Goal: Feedback & Contribution: Submit feedback/report problem

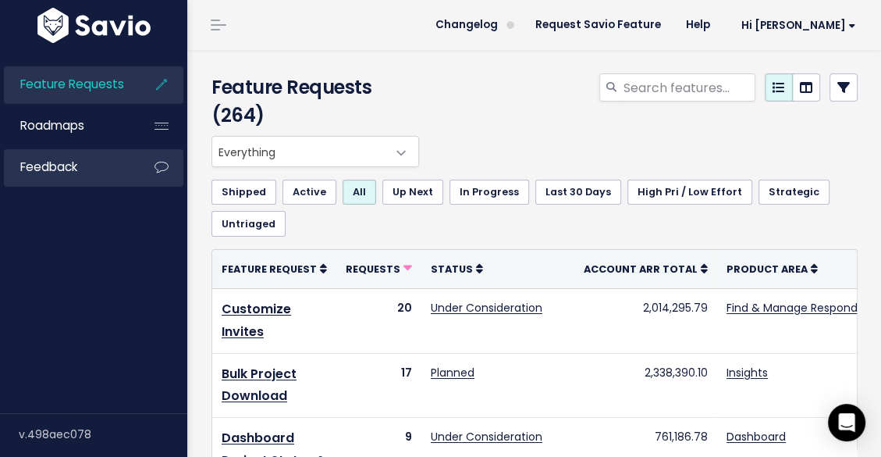
click at [83, 170] on link "Feedback" at bounding box center [67, 167] width 126 height 36
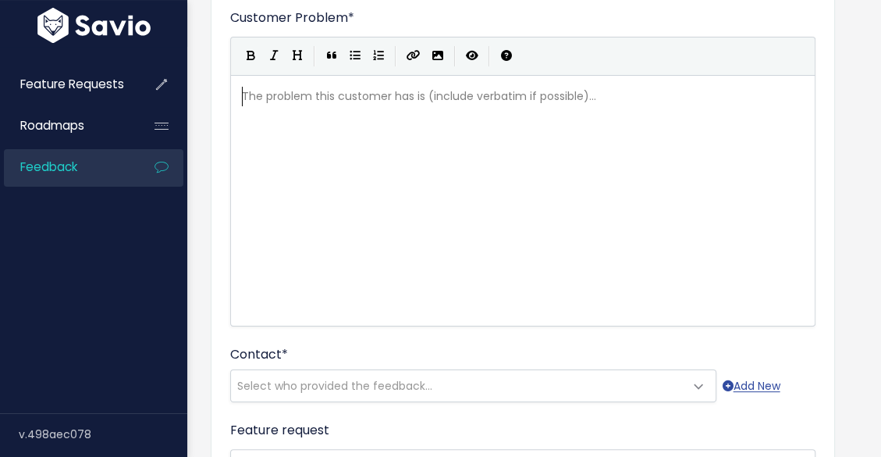
scroll to position [156, 0]
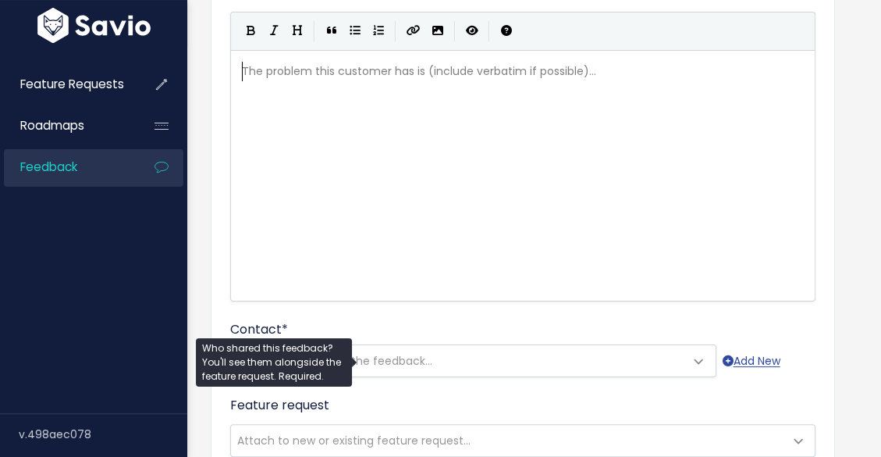
click at [445, 361] on span "Select who provided the feedback..." at bounding box center [458, 360] width 454 height 31
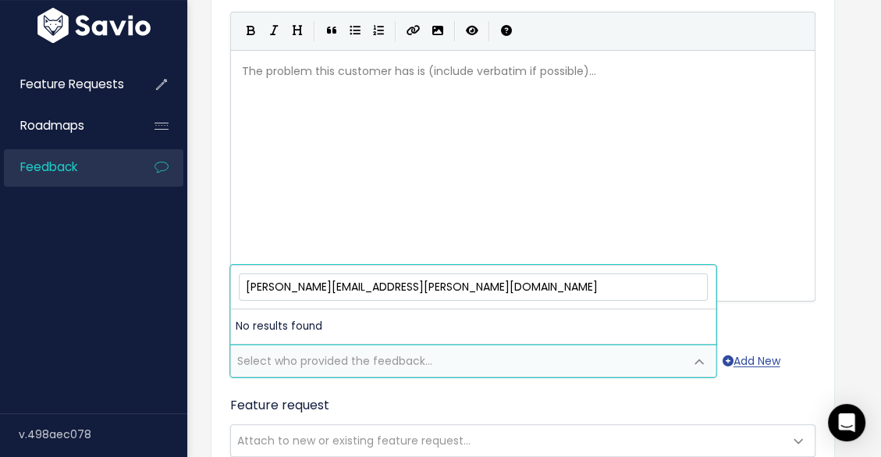
drag, startPoint x: 442, startPoint y: 291, endPoint x: 357, endPoint y: 292, distance: 85.1
click at [357, 292] on input "courtney.hanusch@omc.com" at bounding box center [473, 286] width 469 height 27
type input "courtney.hanusch@"
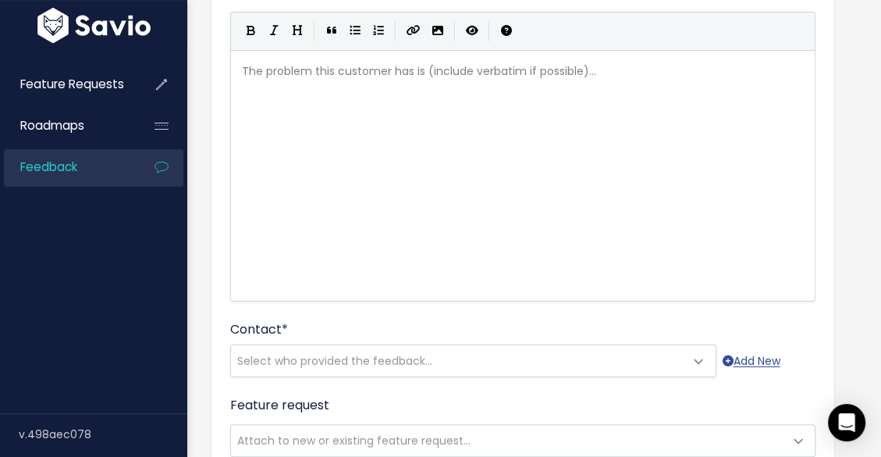
click at [868, 304] on div "Add Customer Feedback Things to know When entering a Feature Request, you can c…" at bounding box center [534, 406] width 694 height 1024
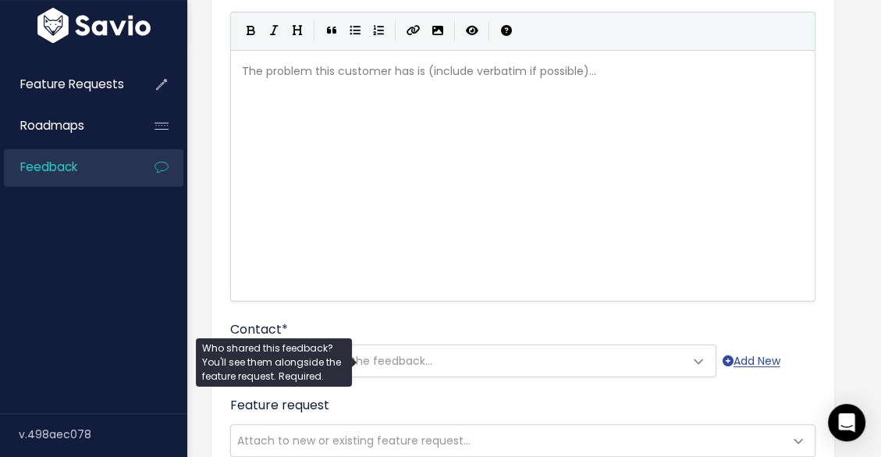
click at [470, 353] on span "Select who provided the feedback..." at bounding box center [458, 360] width 454 height 31
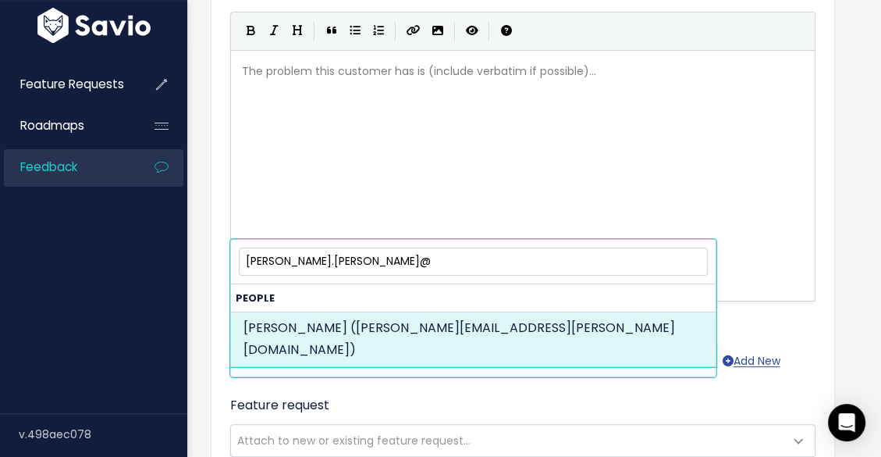
type input "courtney.hanusch@"
select select "87943730"
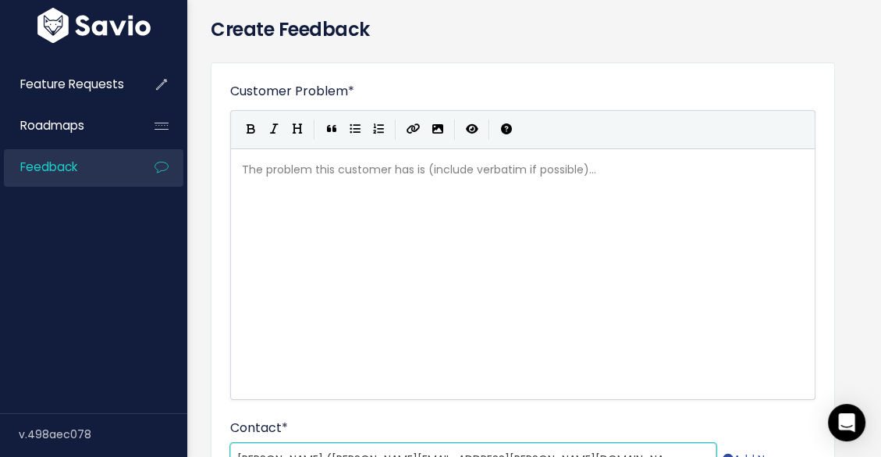
scroll to position [74, 0]
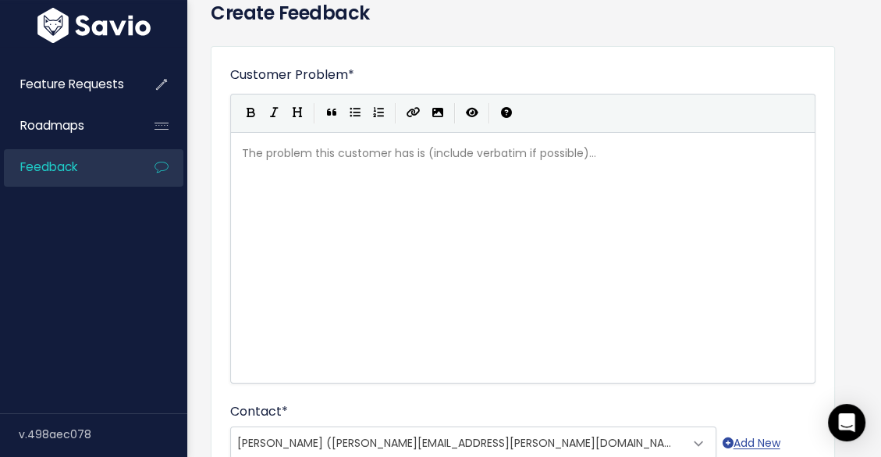
click at [672, 226] on div "The problem this customer has is (include verbatim if possible)... xxxxxxxxxx ​" at bounding box center [542, 277] width 607 height 273
click at [320, 239] on div "The problem this customer has is (include verbatim if possible)... xxxxxxxxxx ​" at bounding box center [542, 277] width 607 height 273
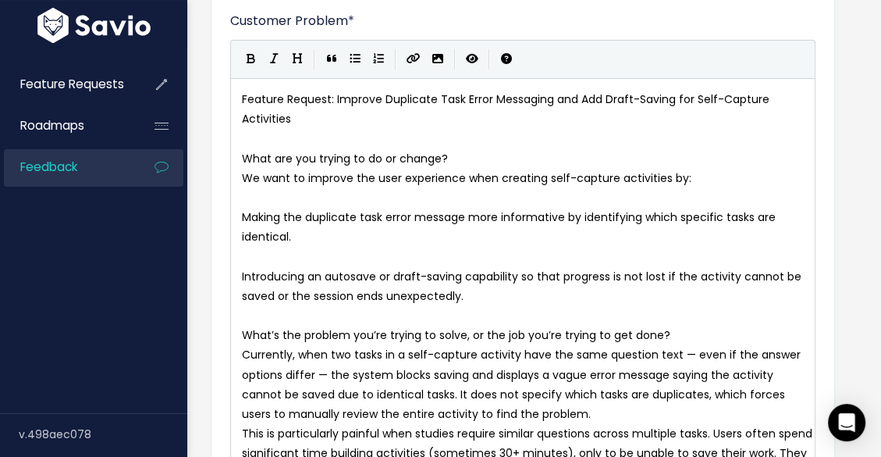
scroll to position [0, 0]
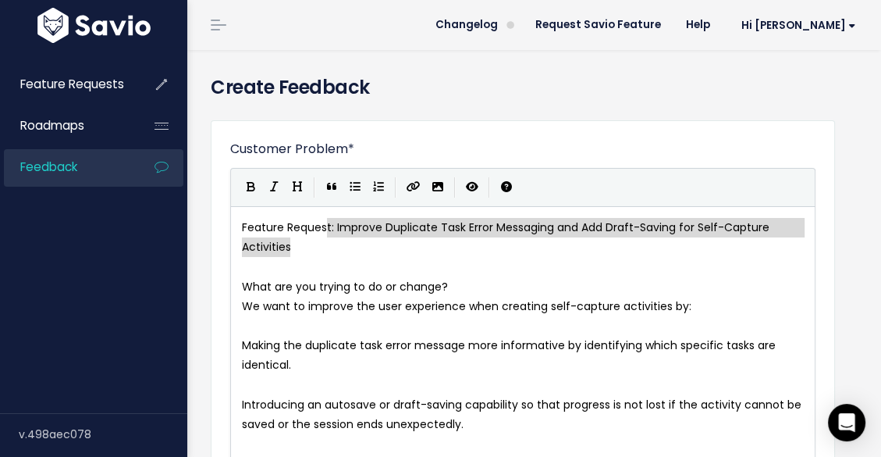
type textarea "Improve Duplicate Task Error Messaging and Add Draft-Saving for Self-Capture Ac…"
drag, startPoint x: 311, startPoint y: 251, endPoint x: 329, endPoint y: 232, distance: 26.0
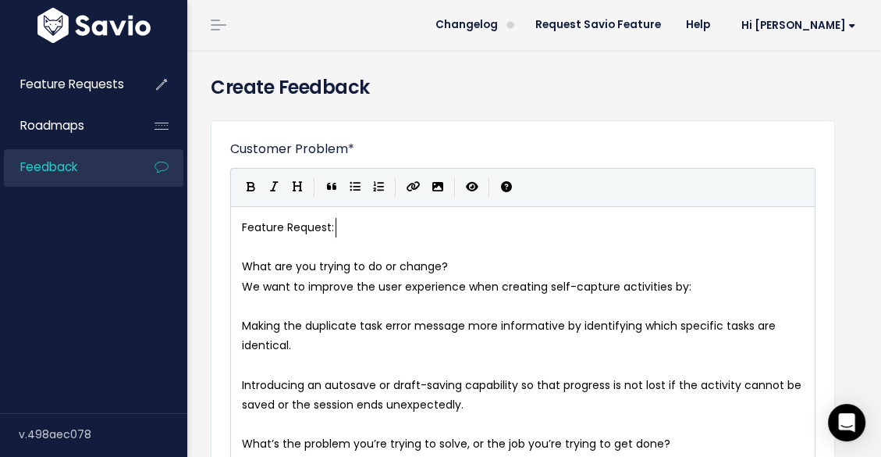
click at [372, 230] on pre "Feature Request:" at bounding box center [528, 228] width 578 height 20
type textarea "Feature Request:"
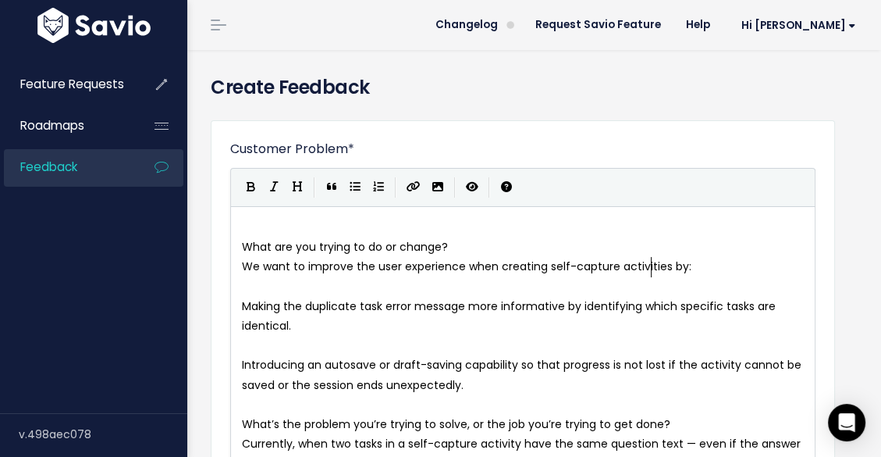
click at [652, 269] on span "We want to improve the user experience when creating self-capture activities by:" at bounding box center [467, 266] width 450 height 16
type textarea "We want to improve the user experience when creating self-capture activities by:"
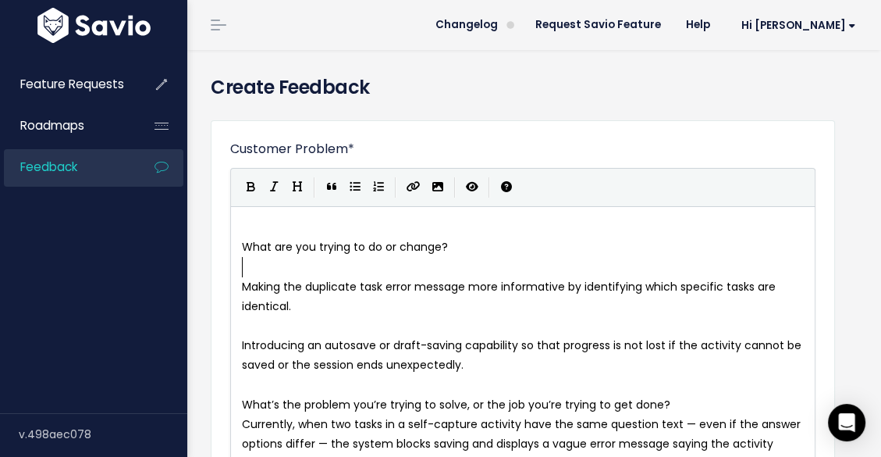
click at [245, 287] on span "Making the duplicate task error message more informative by identifying which s…" at bounding box center [510, 296] width 537 height 35
type textarea "-In Self captures,"
type textarea "m"
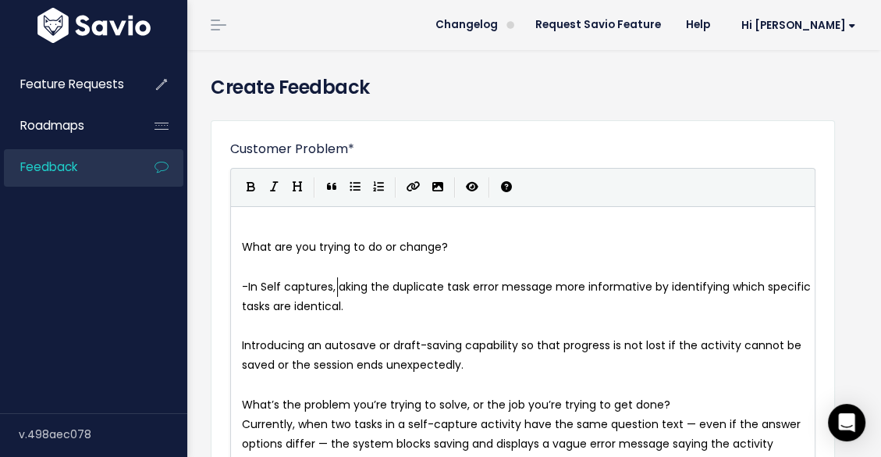
scroll to position [5, 11]
click at [458, 306] on pre "-In Self captures, making the duplicate task error message more informative by …" at bounding box center [528, 296] width 578 height 39
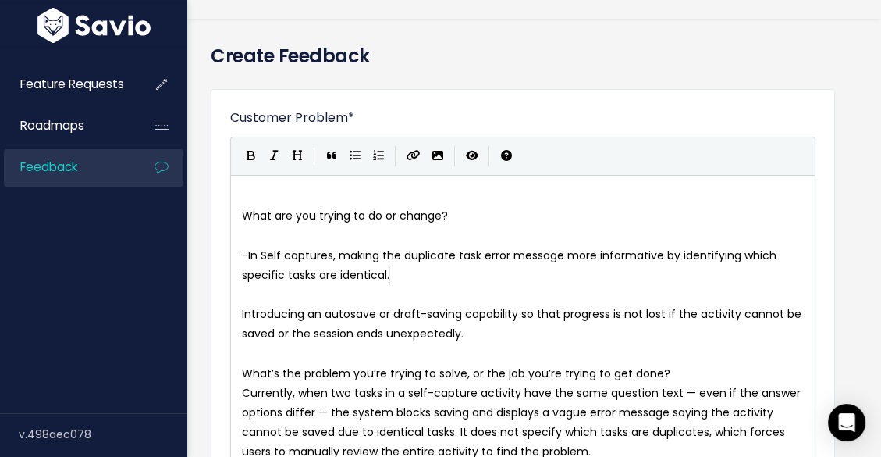
scroll to position [40, 0]
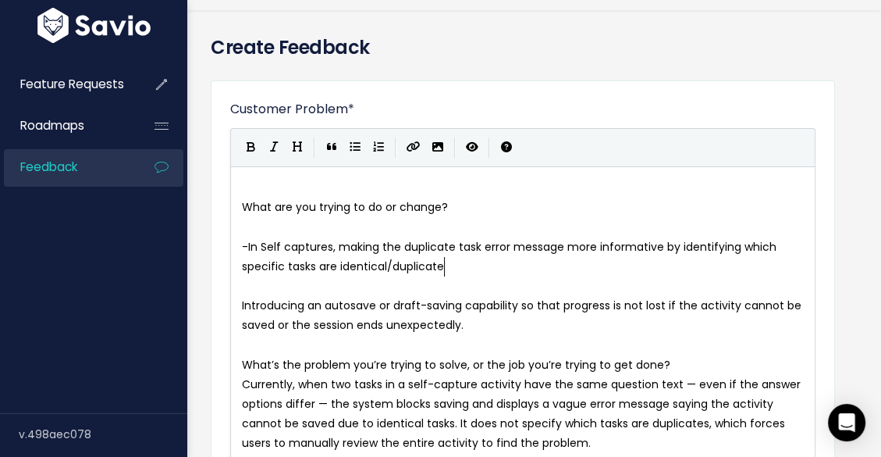
type textarea "/duplicated"
click at [550, 317] on pre "Introducing an autosave or draft-saving capability so that progress is not lost…" at bounding box center [528, 315] width 578 height 39
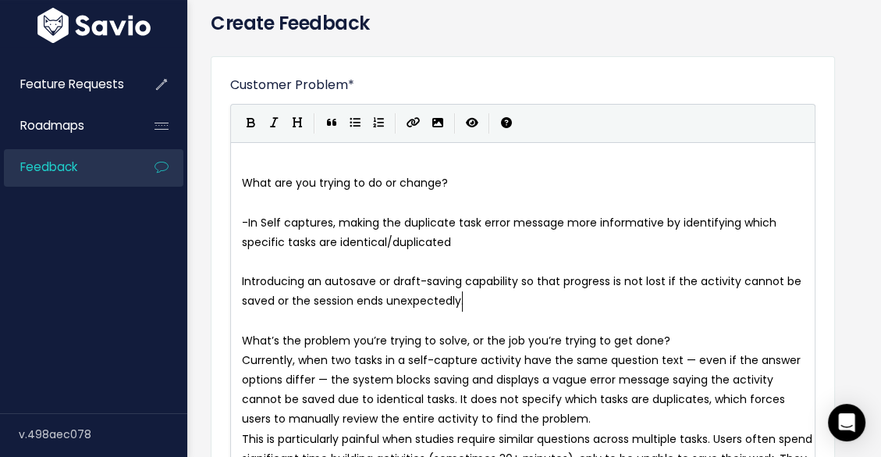
scroll to position [72, 0]
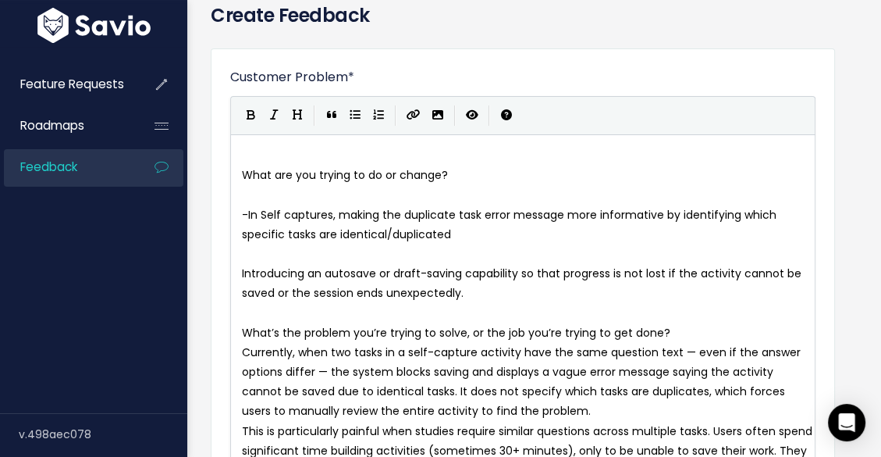
drag, startPoint x: 240, startPoint y: 271, endPoint x: 254, endPoint y: 273, distance: 14.2
click at [240, 271] on pre "Introducing an autosave or draft-saving capability so that progress is not lost…" at bounding box center [528, 283] width 578 height 39
type textarea "-"
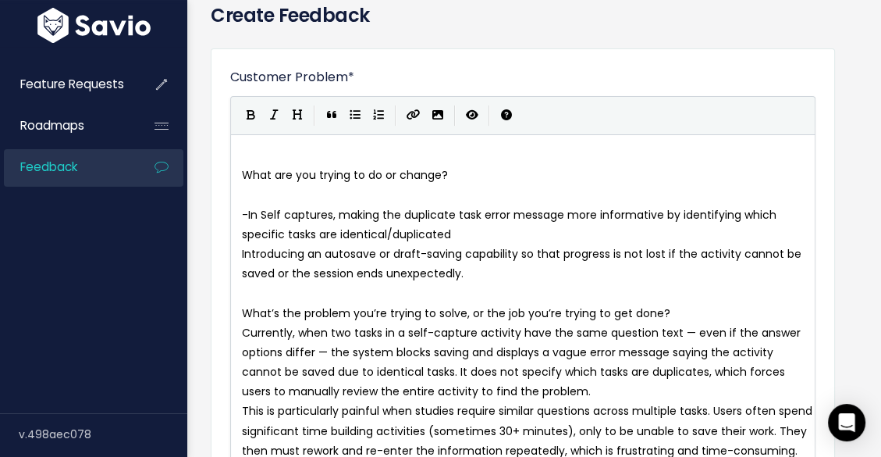
type textarea "-"
click at [671, 308] on pre "What’s the problem you’re trying to solve, or the job you’re trying to get done?" at bounding box center [528, 314] width 578 height 20
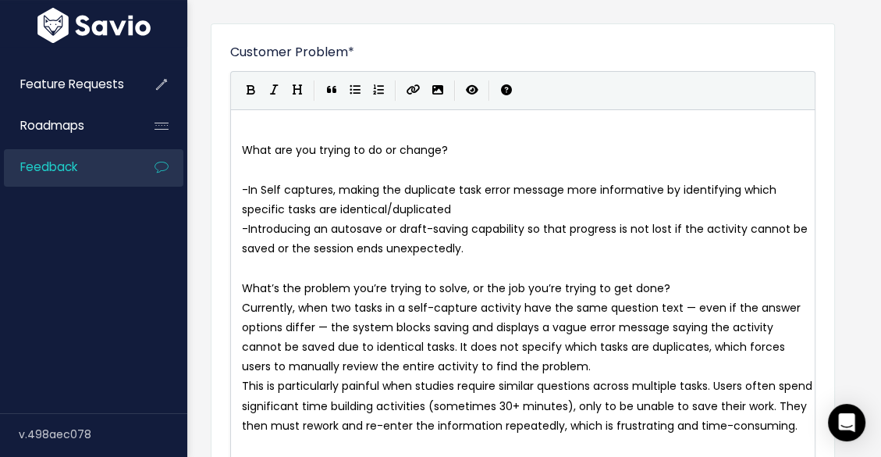
scroll to position [112, 0]
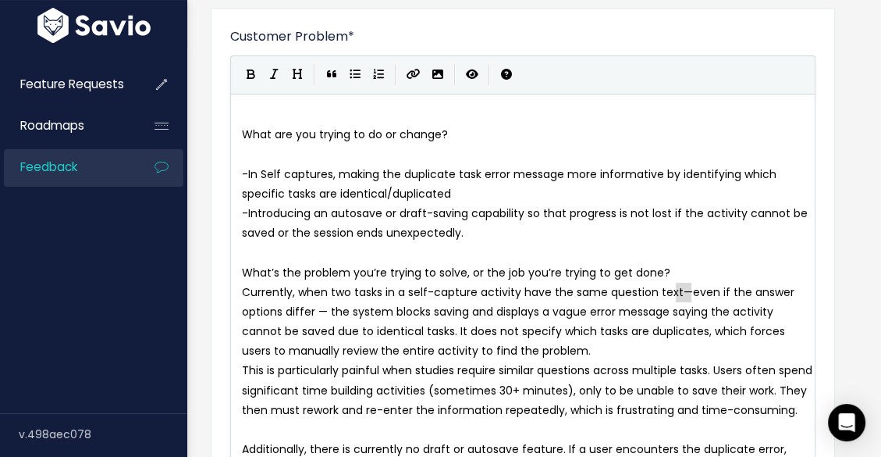
drag, startPoint x: 693, startPoint y: 291, endPoint x: 675, endPoint y: 294, distance: 19.0
type textarea ","
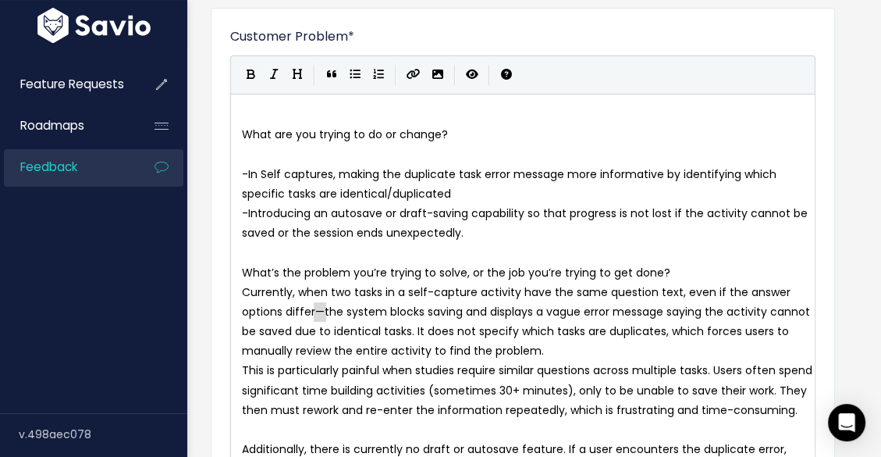
drag, startPoint x: 327, startPoint y: 312, endPoint x: 313, endPoint y: 314, distance: 14.2
type textarea ","
click at [561, 312] on span "Currently, when two tasks in a self-capture activity have the same question tex…" at bounding box center [527, 321] width 571 height 75
type textarea "the"
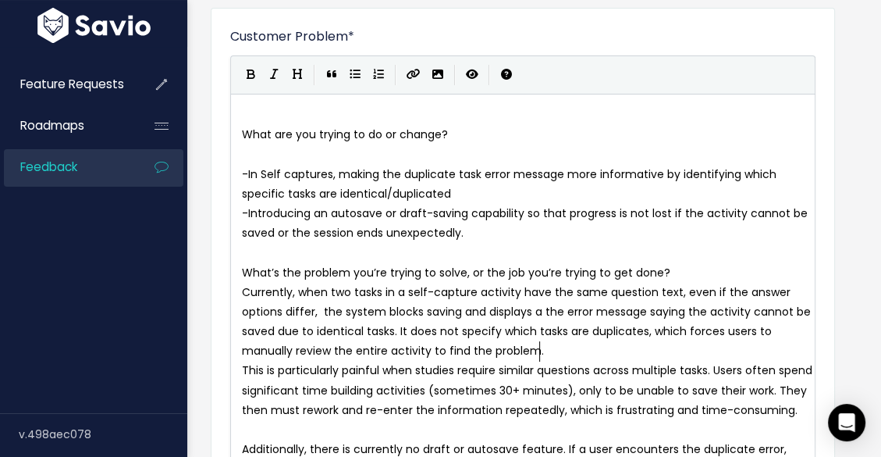
click at [599, 352] on pre "Currently, when two tasks in a self-capture activity have the same question tex…" at bounding box center [528, 322] width 578 height 79
click at [355, 372] on span "This is particularly painful when studies require similar questions across mult…" at bounding box center [529, 389] width 574 height 55
type textarea "long"
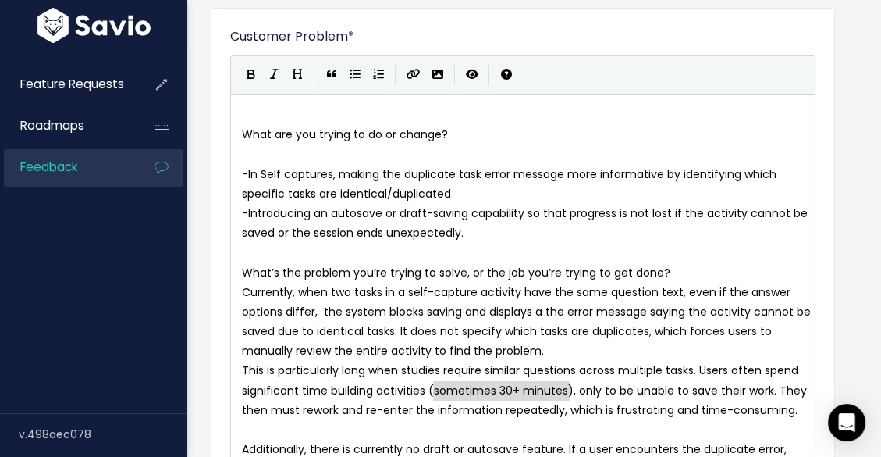
type textarea "(sometimes 30+ minutes)"
drag, startPoint x: 569, startPoint y: 388, endPoint x: 428, endPoint y: 390, distance: 141.3
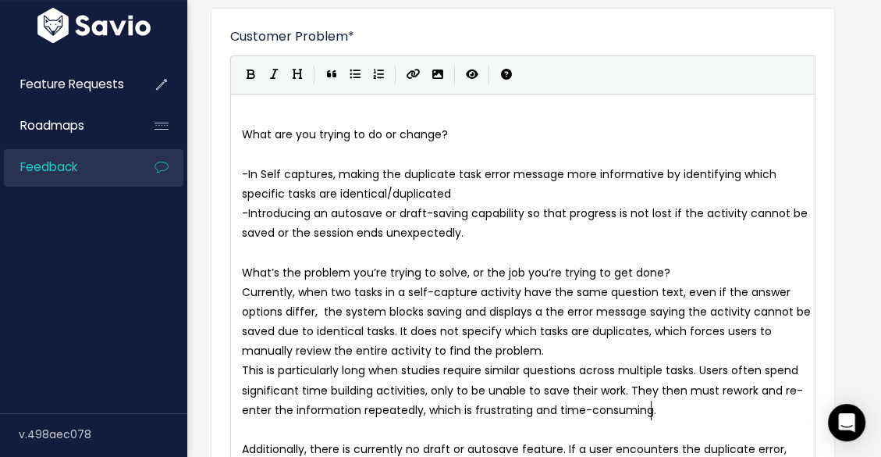
click at [677, 403] on pre "This is particularly long when studies require similar questions across multipl…" at bounding box center [528, 390] width 578 height 59
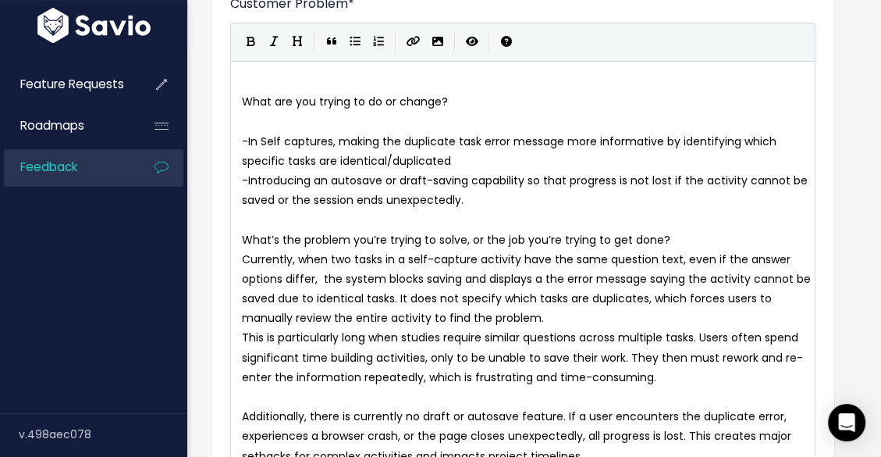
scroll to position [153, 0]
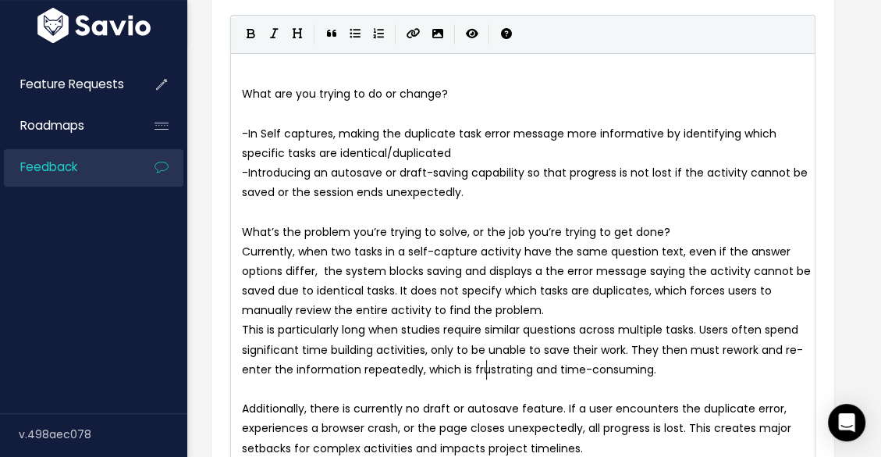
click at [486, 369] on span "This is particularly long when studies require similar questions across multipl…" at bounding box center [522, 349] width 561 height 55
type textarea "frustrating"
click at [490, 372] on span "This is particularly long when studies require similar questions across multipl…" at bounding box center [522, 349] width 561 height 55
type textarea "and"
click at [651, 375] on pre "This is particularly long when studies require similar questions across multipl…" at bounding box center [528, 349] width 578 height 59
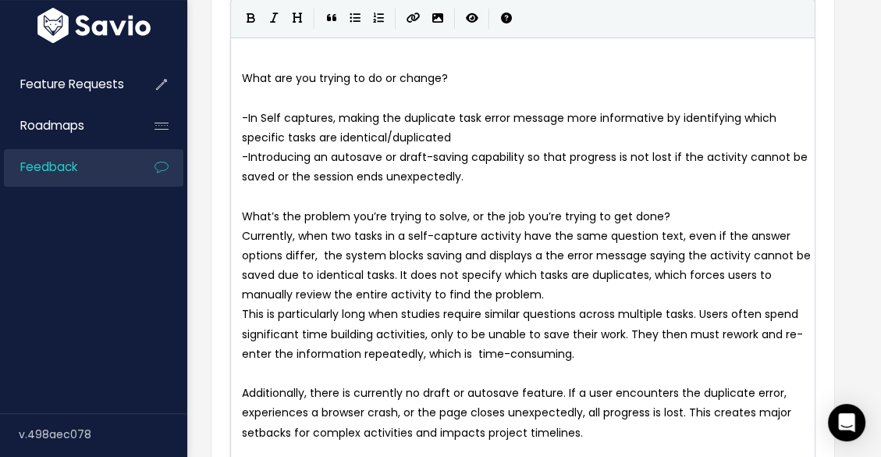
scroll to position [221, 0]
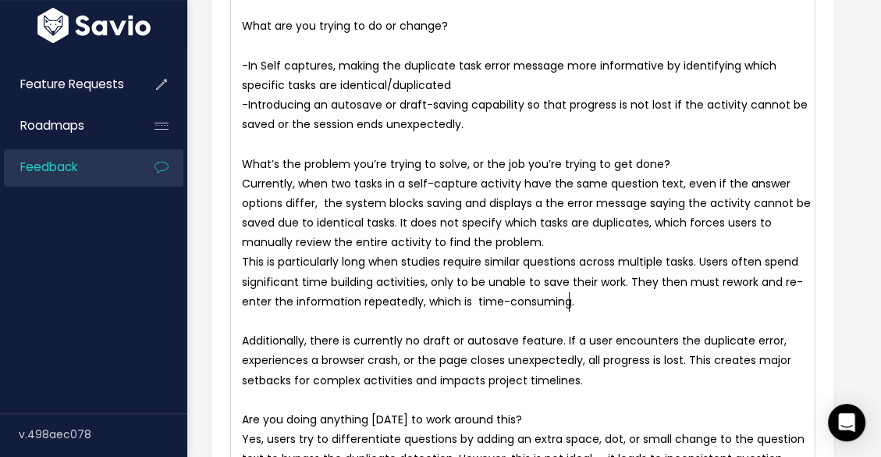
click at [645, 391] on pre "​" at bounding box center [528, 400] width 578 height 20
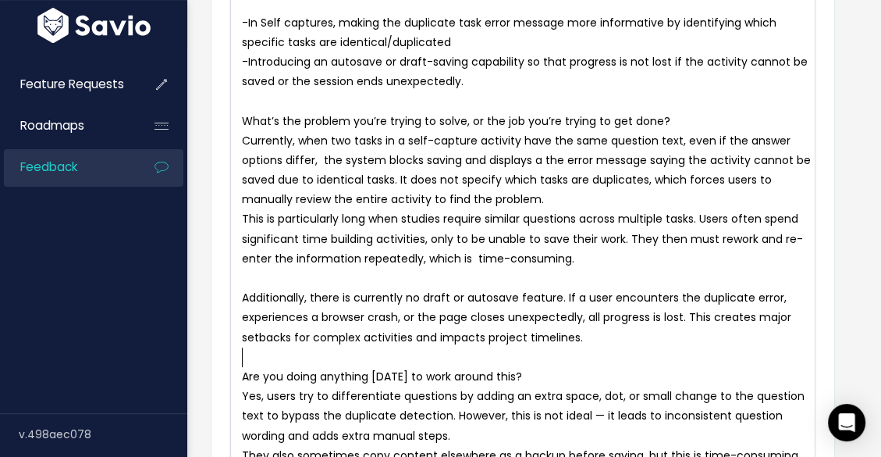
scroll to position [339, 0]
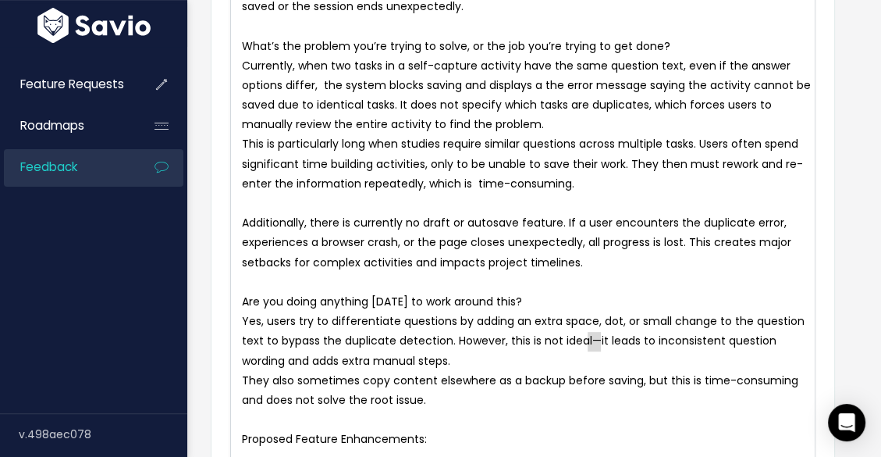
drag, startPoint x: 600, startPoint y: 340, endPoint x: 587, endPoint y: 343, distance: 13.6
type textarea ","
click at [458, 363] on pre "Yes, users try to differentiate questions by adding an extra space, dot, or sma…" at bounding box center [528, 341] width 578 height 59
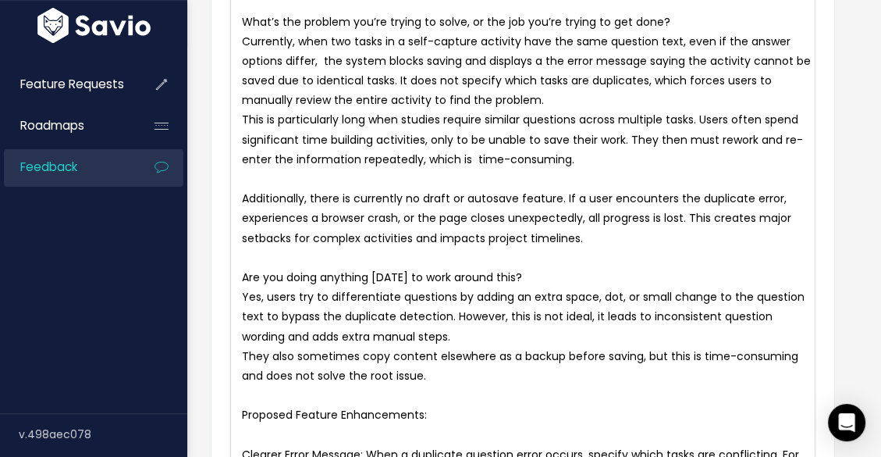
click at [460, 373] on pre "They also sometimes copy content elsewhere as a backup before saving, but this …" at bounding box center [528, 366] width 578 height 39
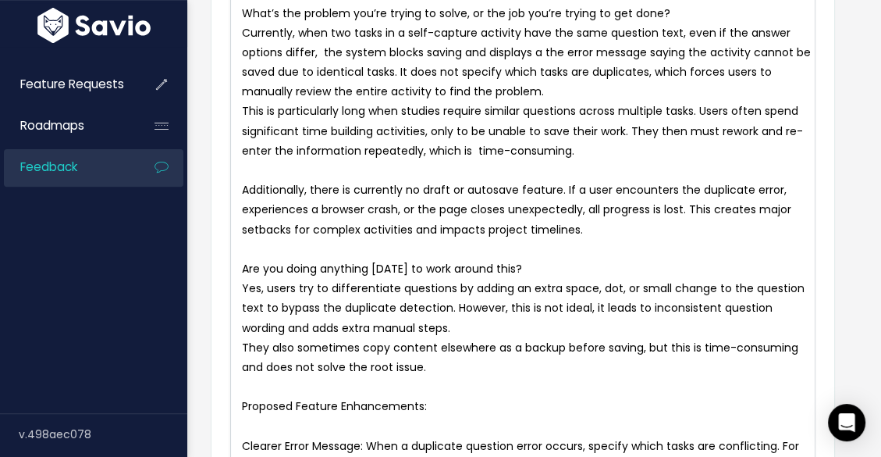
scroll to position [379, 0]
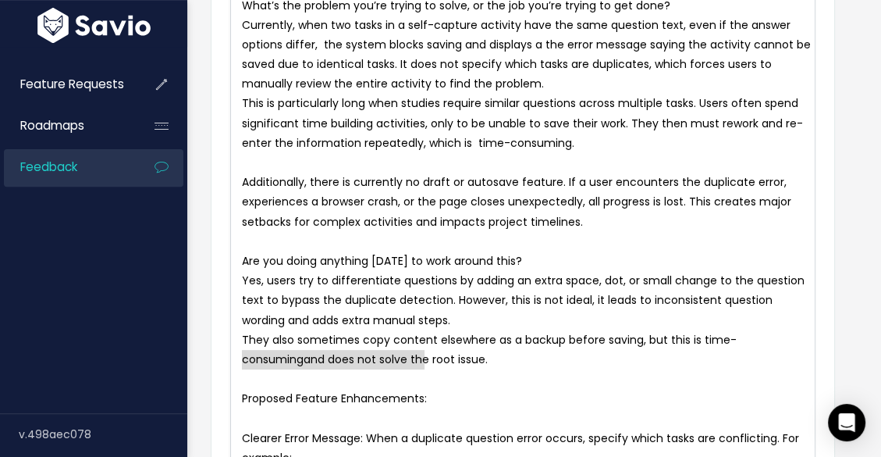
type textarea "They also sometimes copy content elsewhere as a backup before saving, but this …"
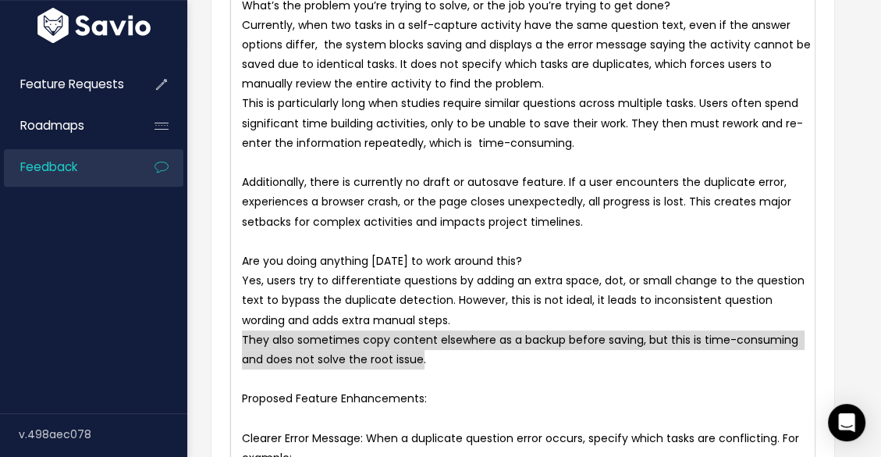
drag, startPoint x: 452, startPoint y: 358, endPoint x: 221, endPoint y: 347, distance: 231.4
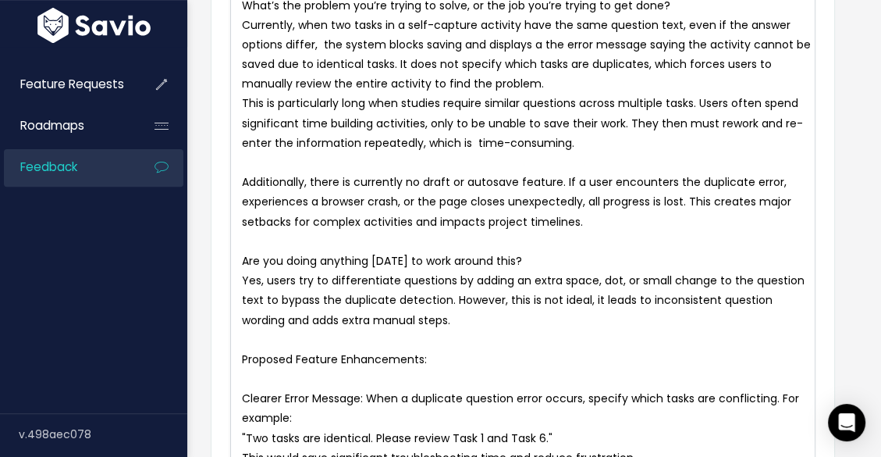
click at [469, 365] on pre "Proposed Feature Enhancements:" at bounding box center [528, 360] width 578 height 20
click at [246, 379] on pre "​" at bounding box center [528, 379] width 578 height 20
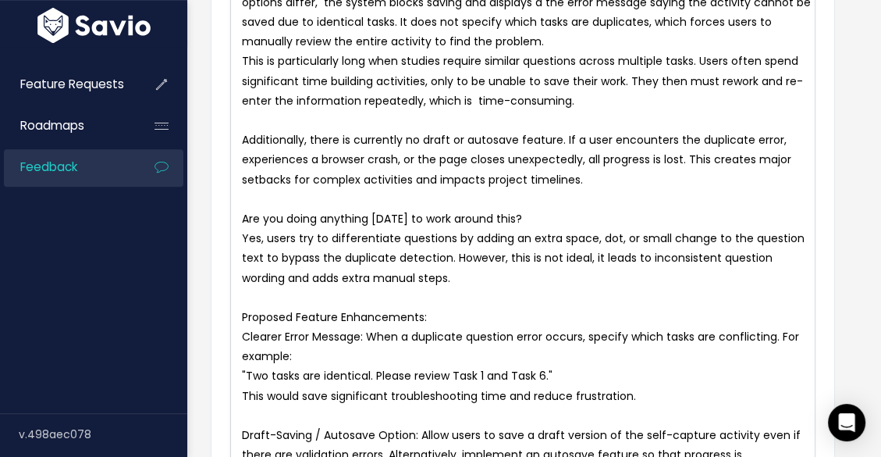
scroll to position [457, 0]
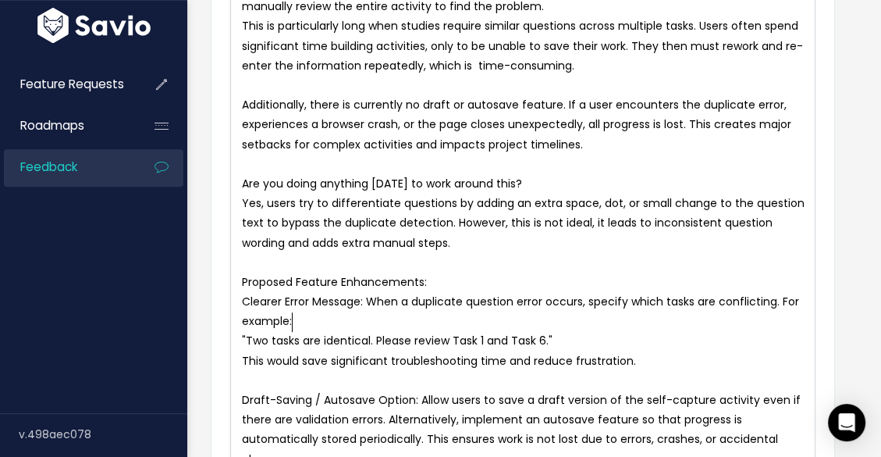
click at [336, 316] on pre "Clearer Error Message: When a duplicate question error occurs, specify which ta…" at bounding box center [528, 311] width 578 height 39
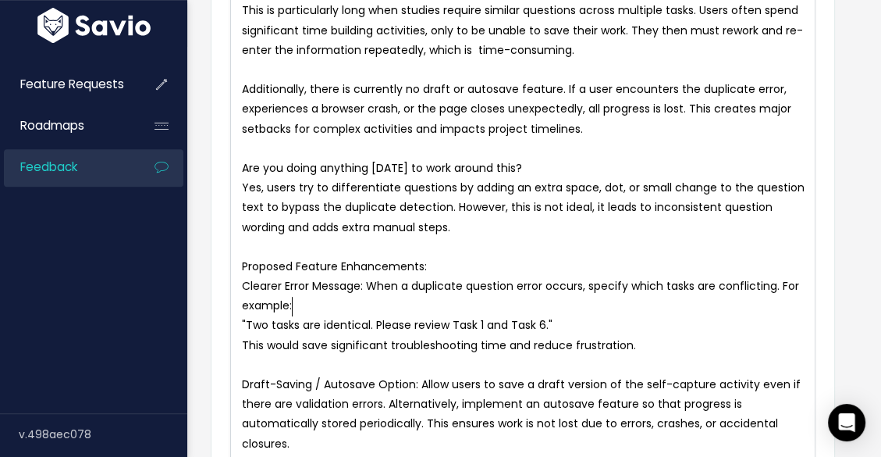
scroll to position [481, 0]
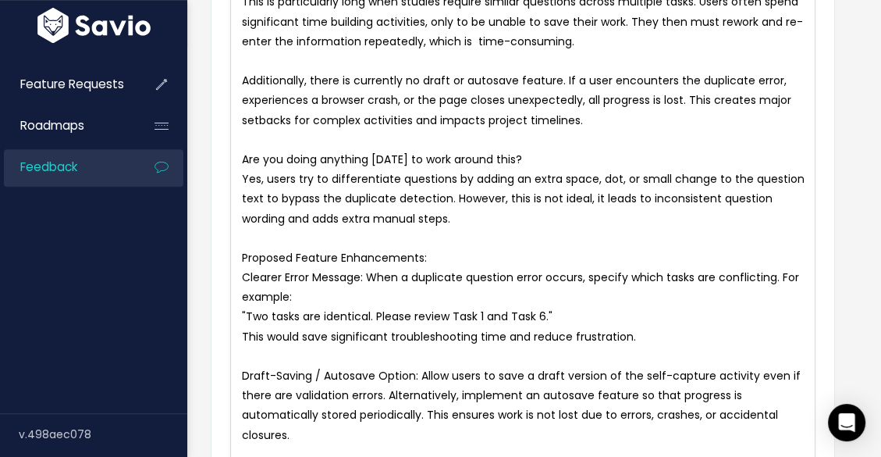
click at [274, 363] on pre "​" at bounding box center [528, 357] width 578 height 20
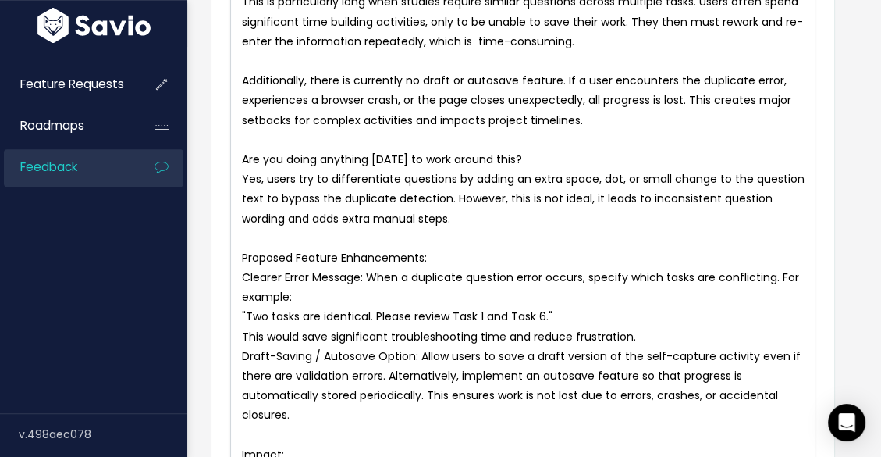
click at [243, 279] on span "Clearer Error Message: When a duplicate question error occurs, specify which ta…" at bounding box center [522, 286] width 561 height 35
type textarea "-"
click at [246, 359] on span "Draft-Saving / Autosave Option: Allow users to save a draft version of the self…" at bounding box center [523, 385] width 562 height 75
type textarea "-"
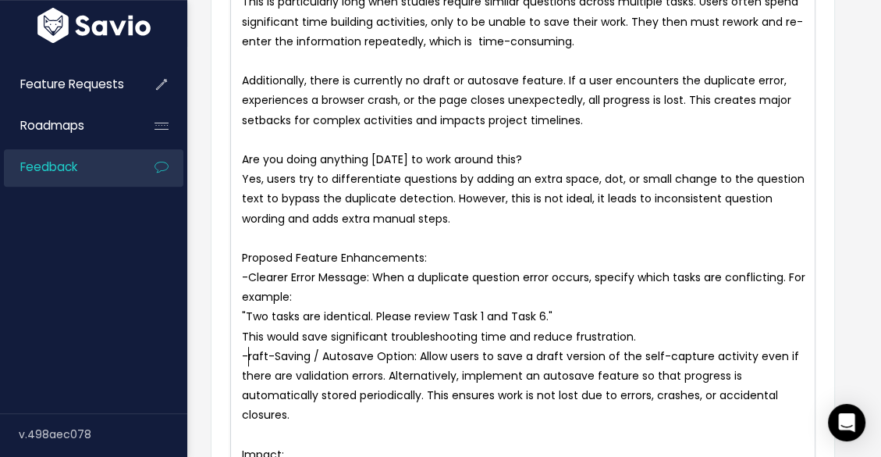
type textarea "-D"
type textarea "Alternatively, implement an autosave feature so that progress is automatically …"
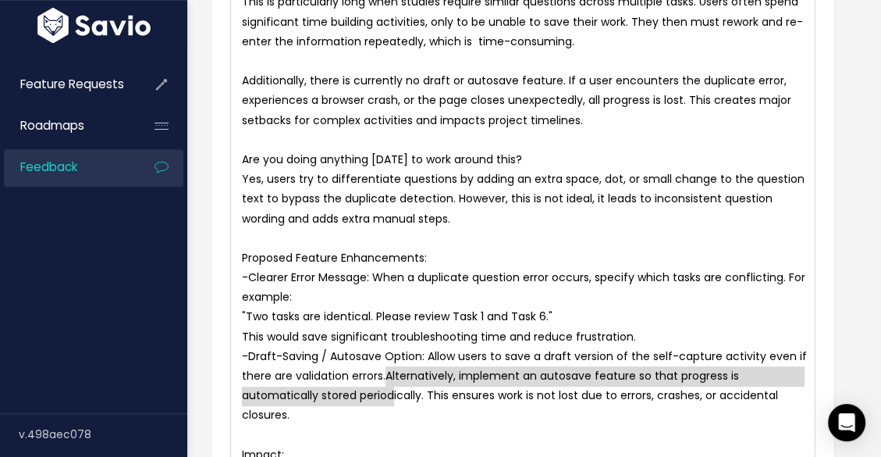
drag, startPoint x: 386, startPoint y: 373, endPoint x: 392, endPoint y: 396, distance: 23.5
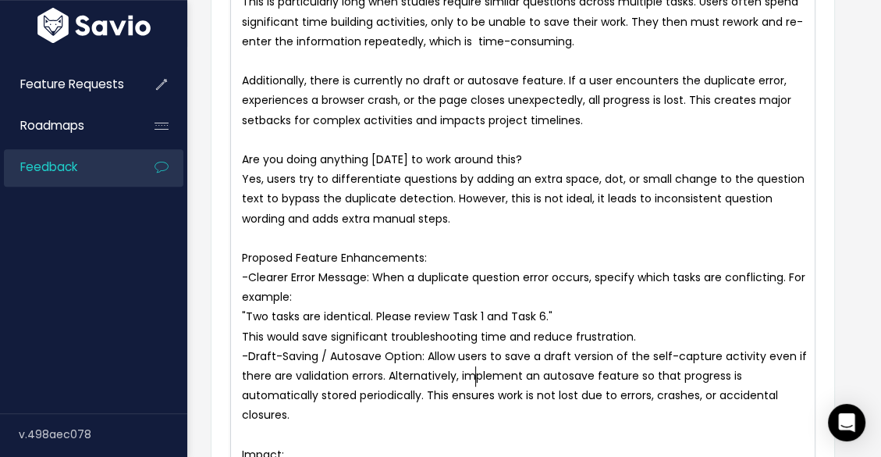
click at [477, 377] on span "-Draft-Saving / Autosave Option: Allow users to save a draft version of the sel…" at bounding box center [526, 385] width 568 height 75
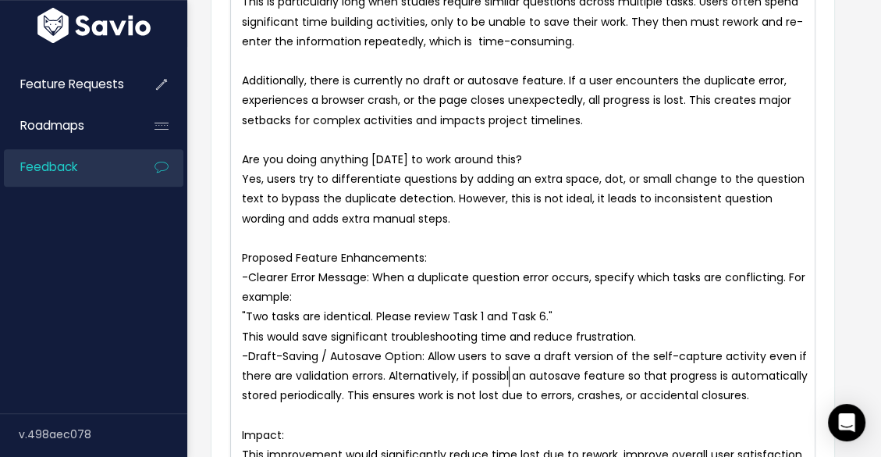
type textarea "if possible"
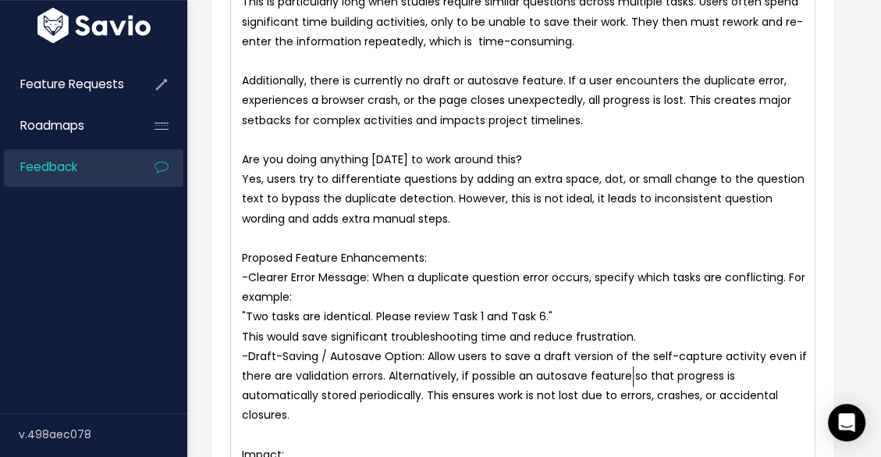
click at [636, 380] on span "-Draft-Saving / Autosave Option: Allow users to save a draft version of the sel…" at bounding box center [526, 385] width 568 height 75
click at [434, 397] on span "-Draft-Saving / Autosave Option: Allow users to save a draft version of the sel…" at bounding box center [526, 385] width 568 height 75
click at [418, 413] on pre "-Draft-Saving / Autosave Option: Allow users to save a draft version of the sel…" at bounding box center [528, 386] width 578 height 79
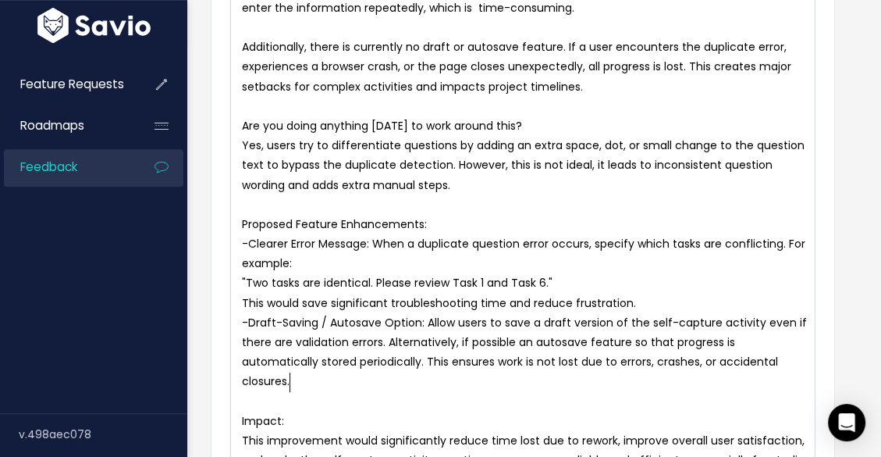
scroll to position [636, 0]
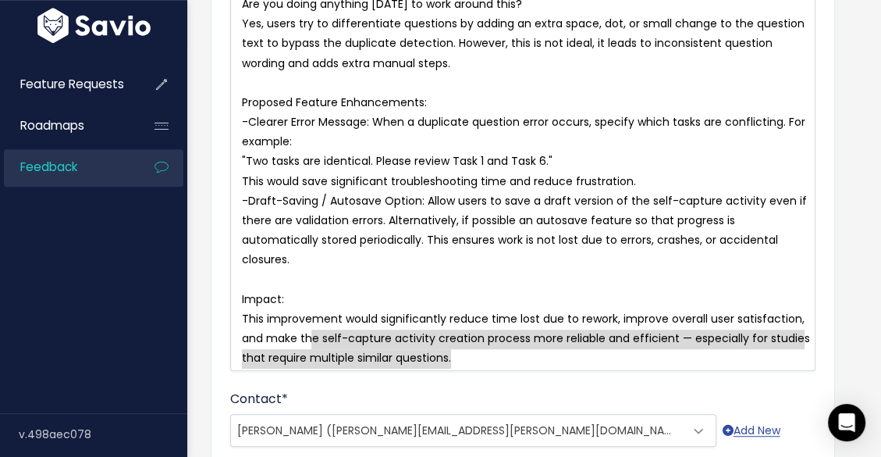
type textarea "Impact: This improvement would significantly reduce time lost due to rework, im…"
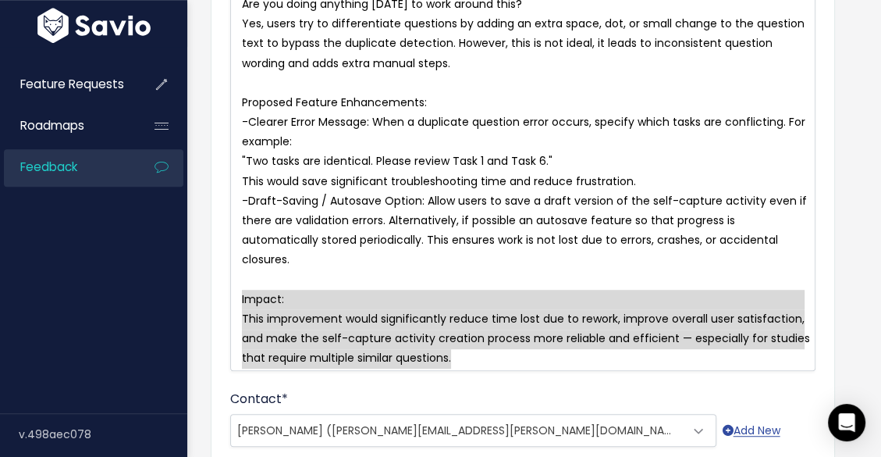
drag, startPoint x: 488, startPoint y: 360, endPoint x: 171, endPoint y: 304, distance: 321.9
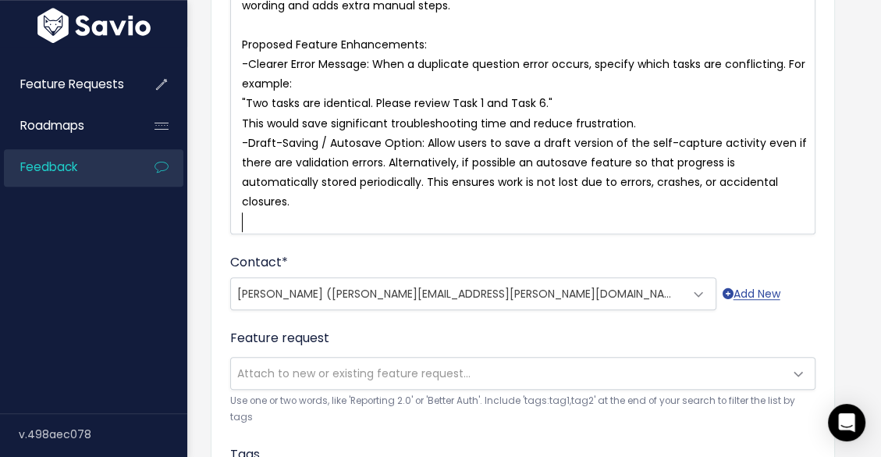
scroll to position [768, 0]
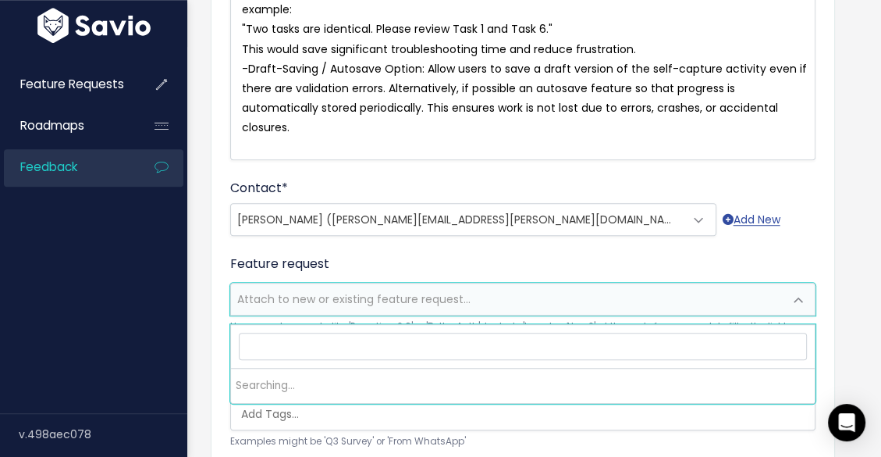
click at [372, 307] on span "Attach to new or existing feature request..." at bounding box center [353, 299] width 233 height 16
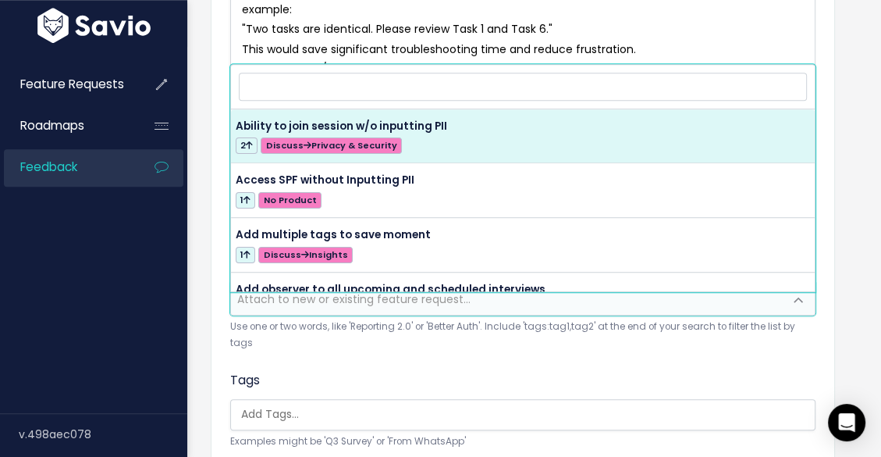
click at [390, 376] on div "Tags Examples might be 'Q3 Survey' or 'From WhatsApp'" at bounding box center [523, 410] width 586 height 79
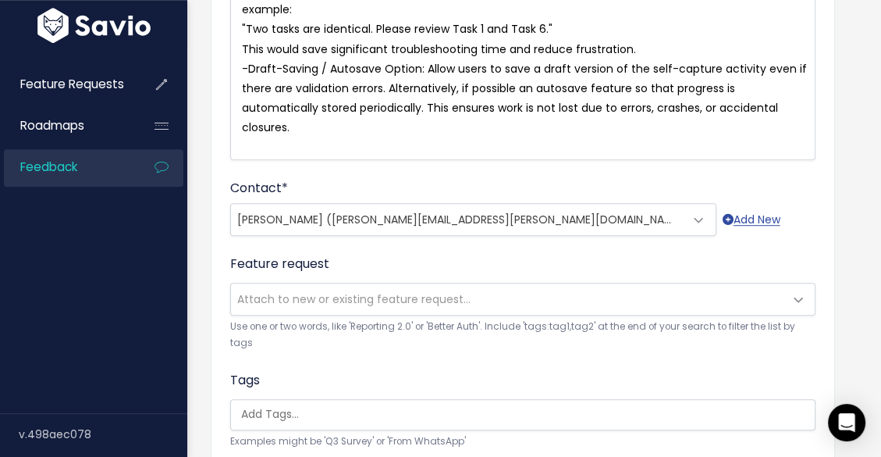
scroll to position [949, 0]
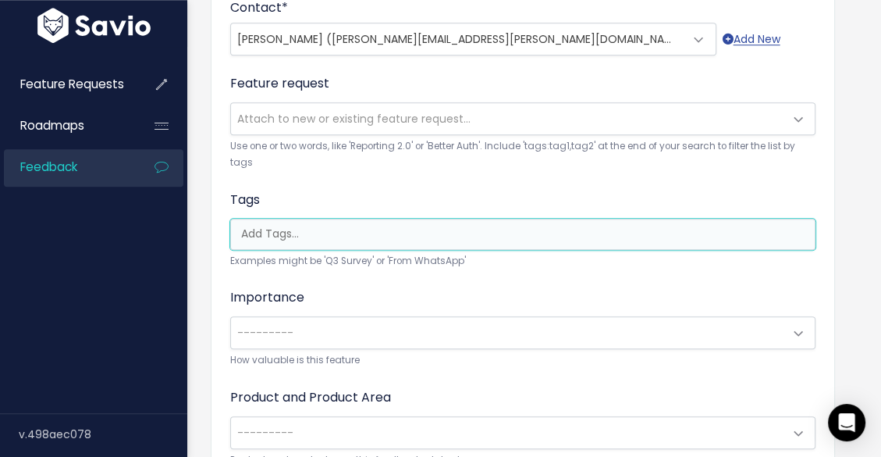
click at [345, 226] on input "search" at bounding box center [527, 234] width 585 height 16
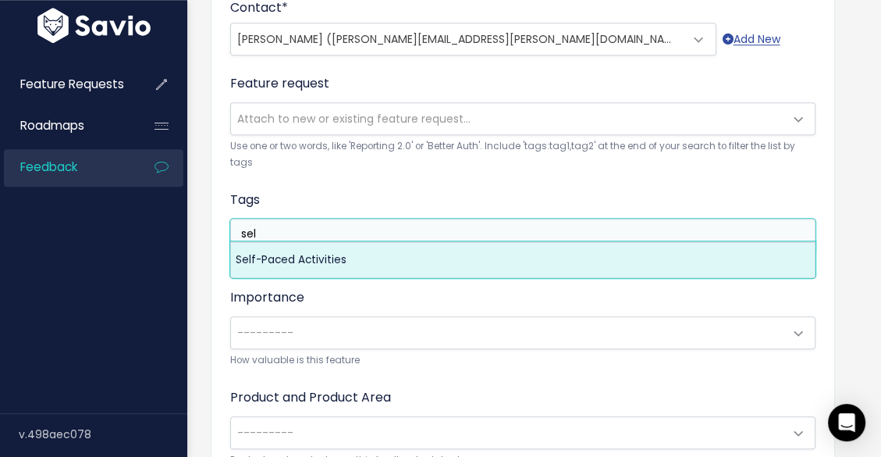
type input "sel"
select select "13448"
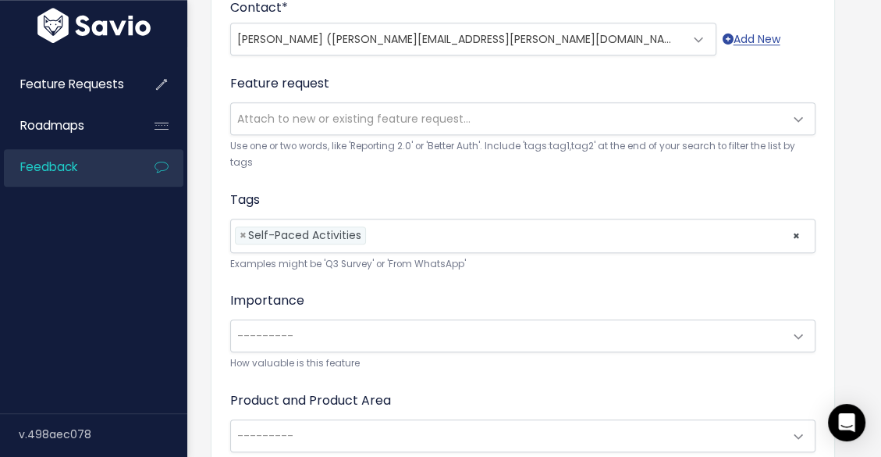
click at [395, 304] on div "Importance --------- Deal Blocker/won't buy without High Import/influence/upsel…" at bounding box center [523, 331] width 586 height 80
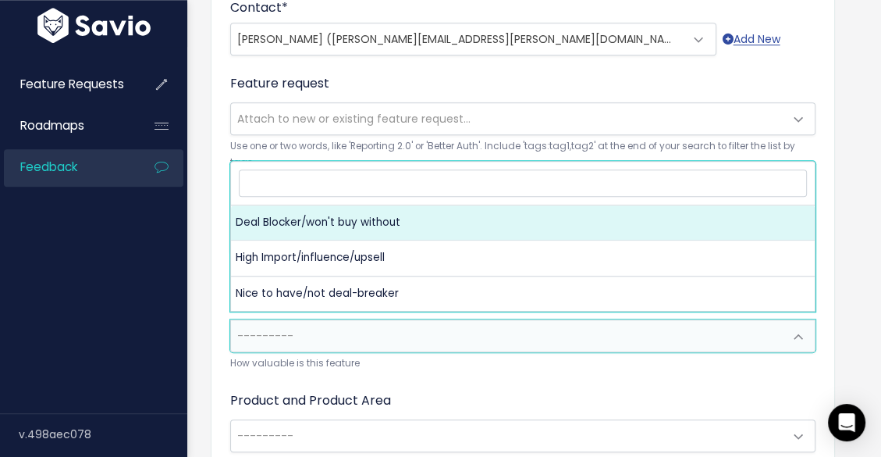
click at [387, 320] on span "---------" at bounding box center [507, 335] width 553 height 31
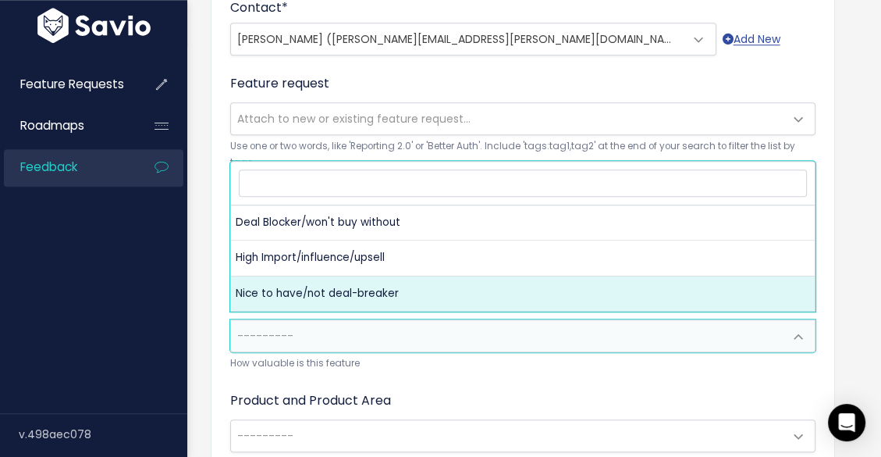
select select "NICE_TO_HAVE"
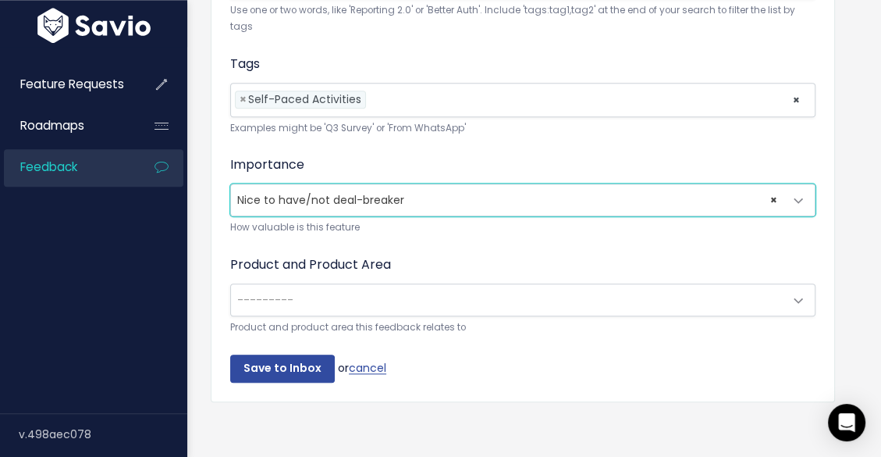
scroll to position [1089, 0]
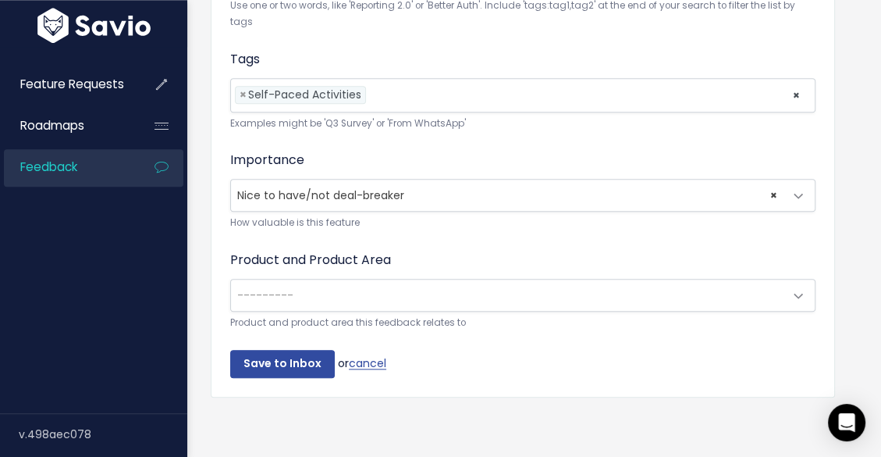
click at [426, 290] on span "---------" at bounding box center [507, 295] width 553 height 31
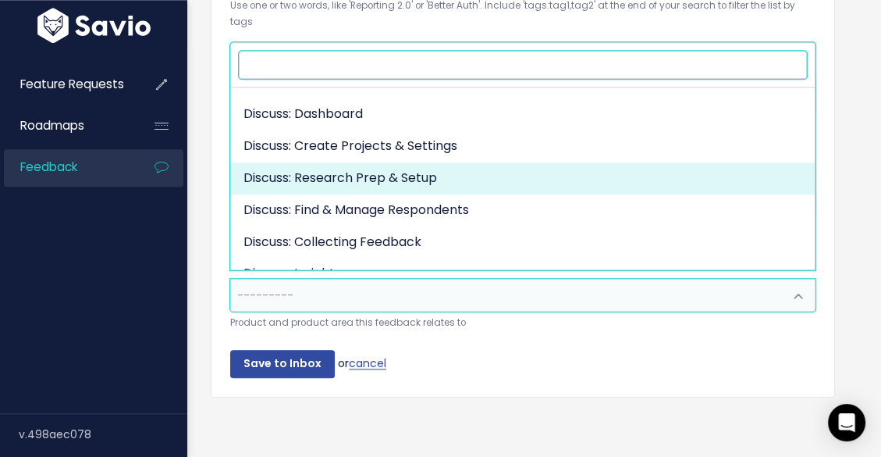
scroll to position [56, 0]
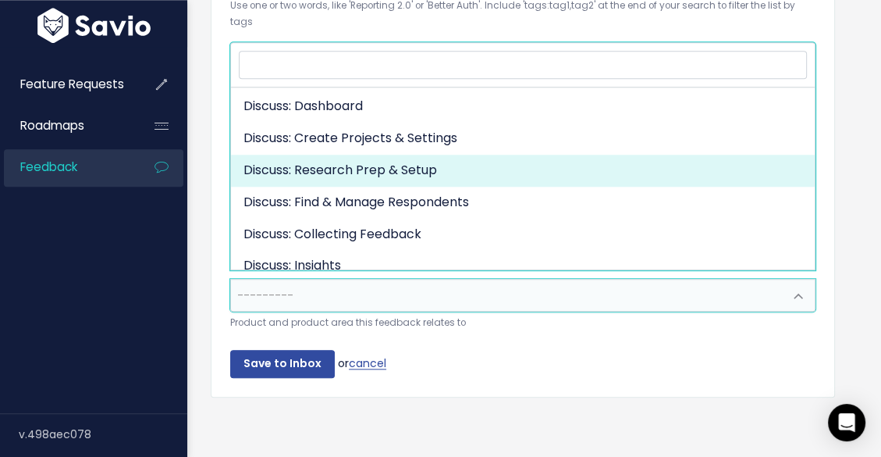
select select "DISCUSS_PLATFORM:RESEARCH_SETUP"
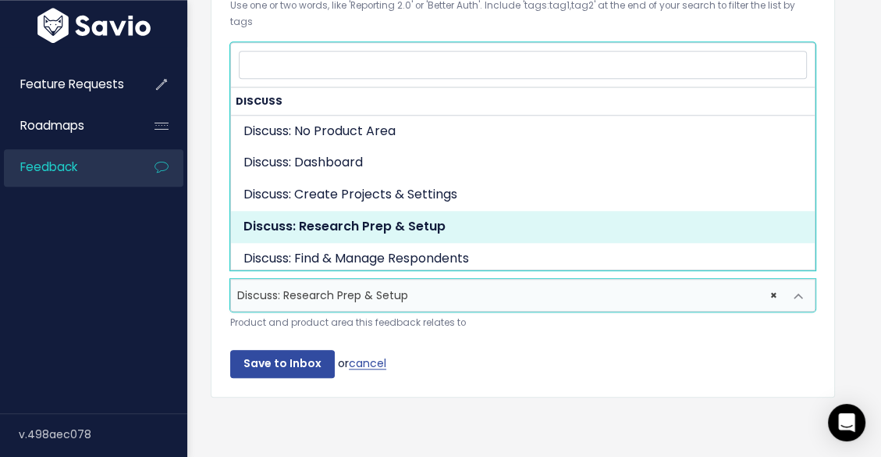
click at [479, 280] on span "× Discuss: Research Prep & Setup" at bounding box center [507, 295] width 553 height 31
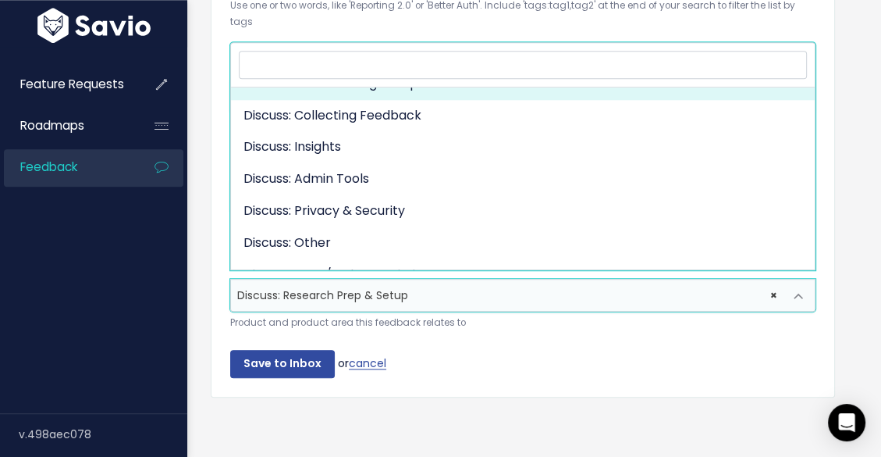
scroll to position [196, 0]
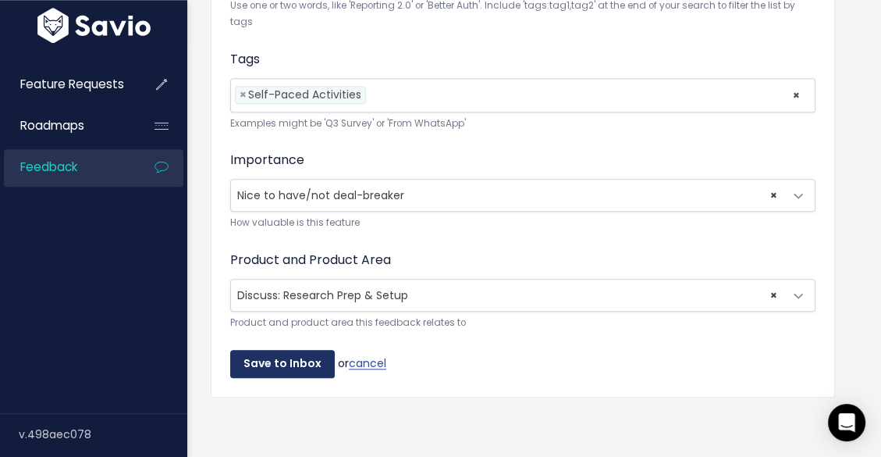
click at [272, 354] on input "Save to Inbox" at bounding box center [282, 364] width 105 height 28
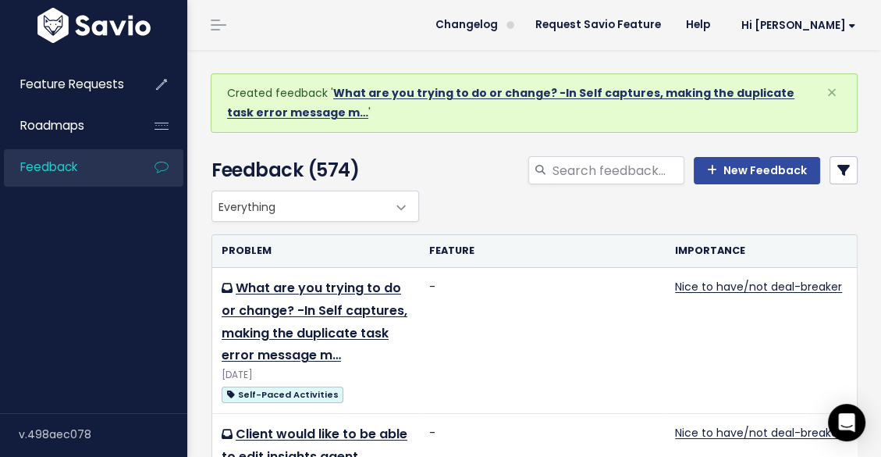
click at [677, 92] on link "What are you trying to do or change? -In Self captures, making the duplicate ta…" at bounding box center [511, 102] width 568 height 35
